Goal: Task Accomplishment & Management: Complete application form

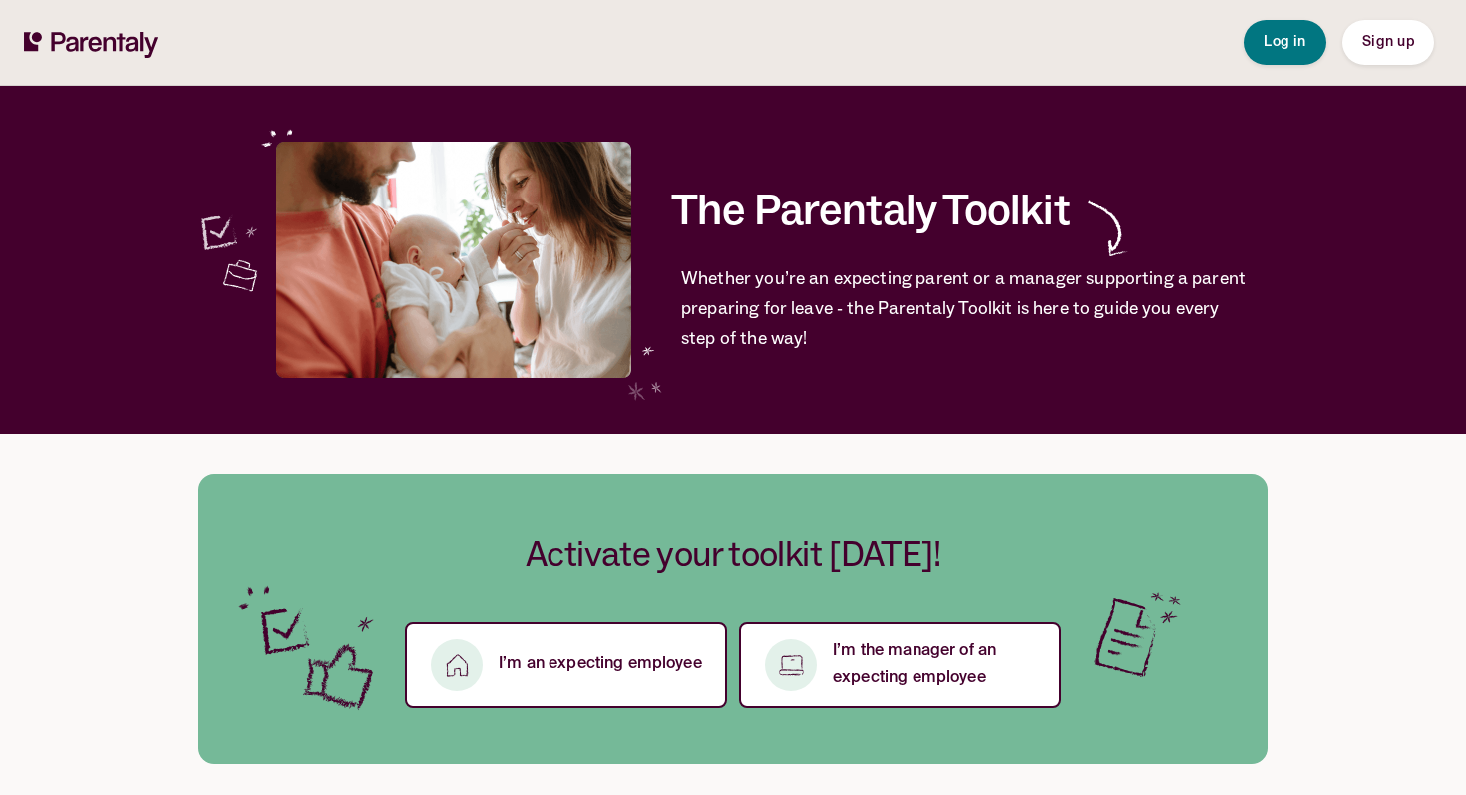
click at [1383, 46] on span "Sign up" at bounding box center [1389, 42] width 52 height 14
click at [1399, 42] on span "Sign up" at bounding box center [1389, 42] width 52 height 14
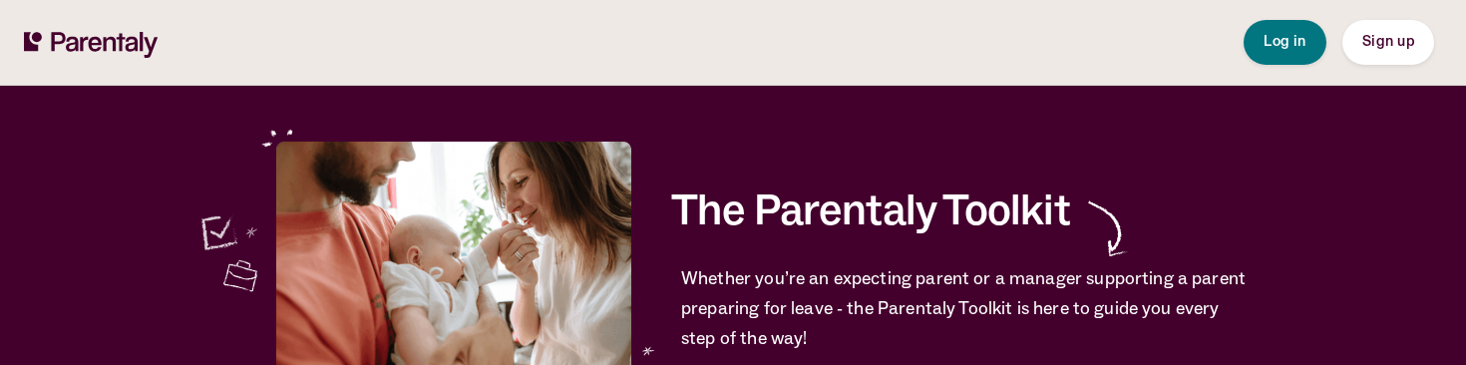
click at [1382, 45] on span "Sign up" at bounding box center [1389, 42] width 52 height 14
